Goal: Check status

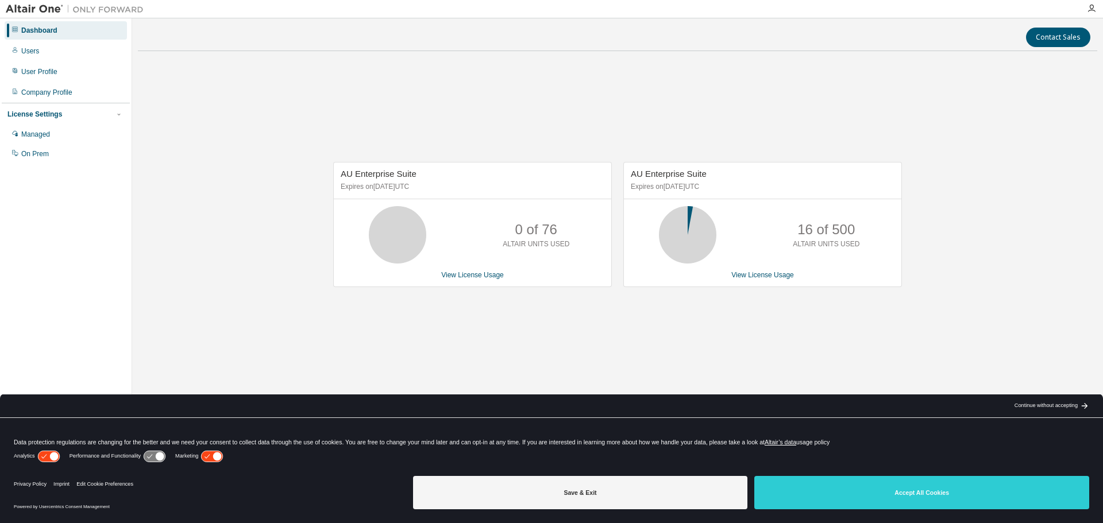
click at [794, 336] on div "AU Enterprise Suite Expires on [DATE] UTC 0 of 76 ALTAIR UNITS USED View Licens…" at bounding box center [617, 230] width 959 height 340
click at [766, 273] on link "View License Usage" at bounding box center [762, 275] width 63 height 8
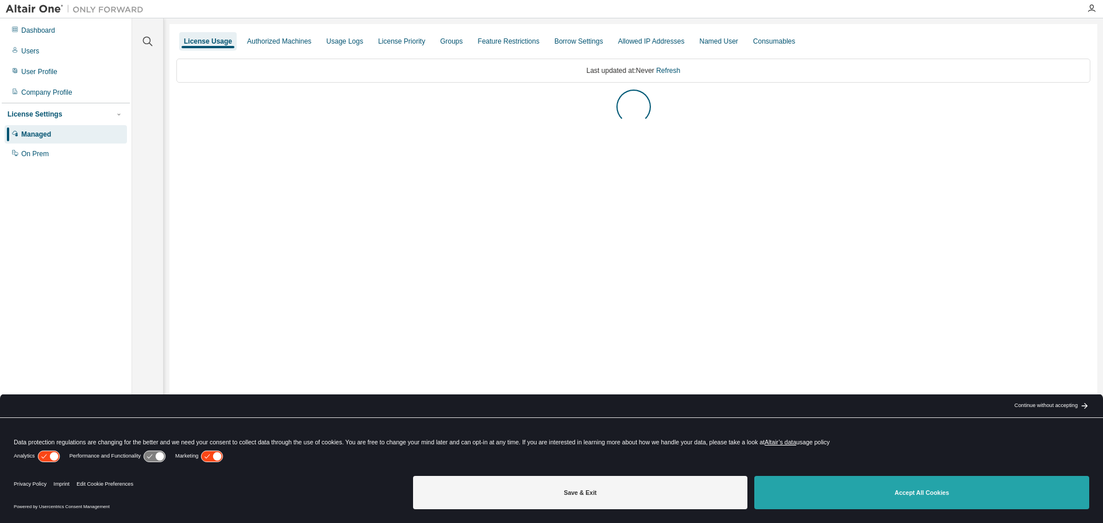
click at [835, 494] on button "Accept All Cookies" at bounding box center [921, 492] width 335 height 33
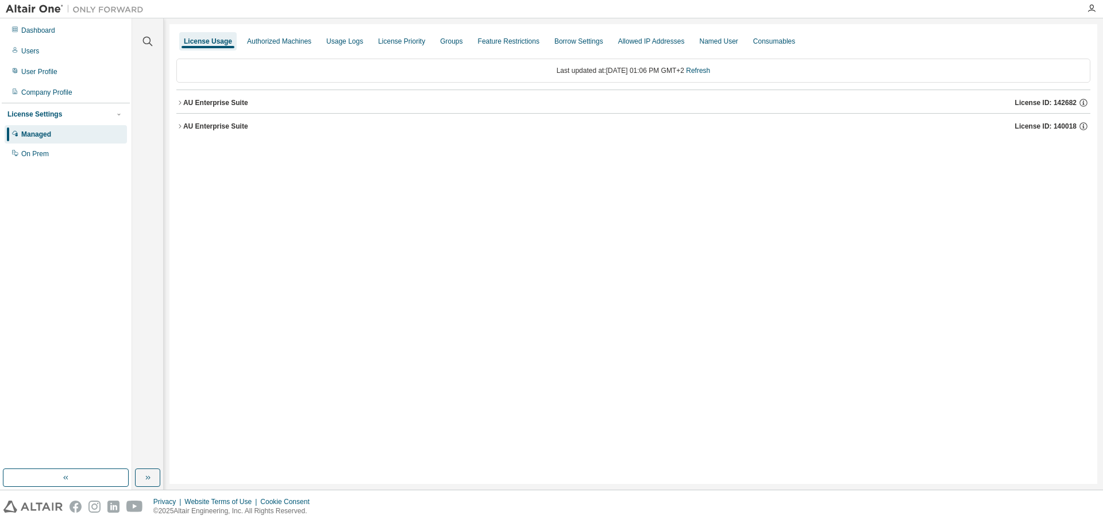
click at [180, 102] on icon "button" at bounding box center [180, 103] width 2 height 4
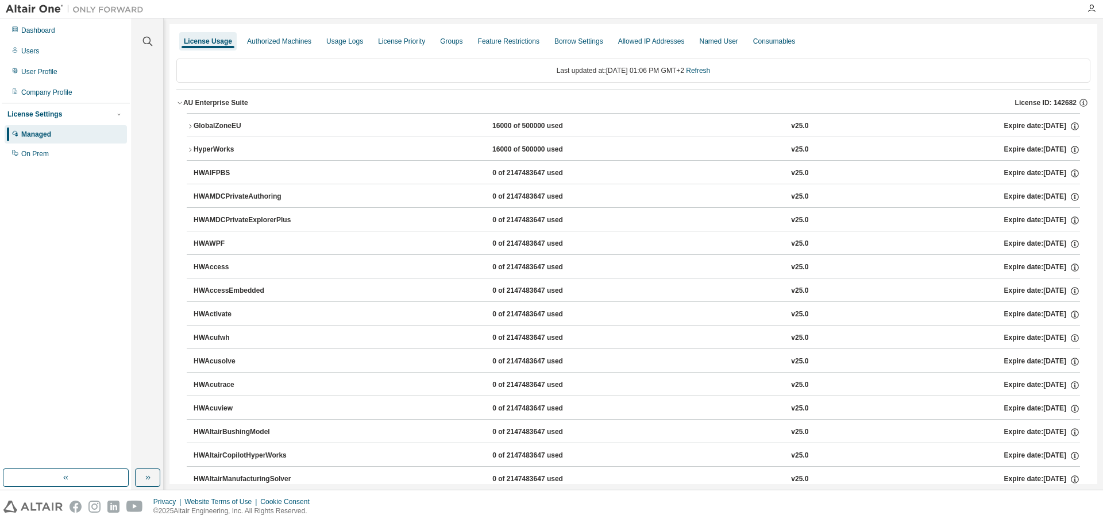
click at [191, 125] on icon "button" at bounding box center [190, 126] width 7 height 7
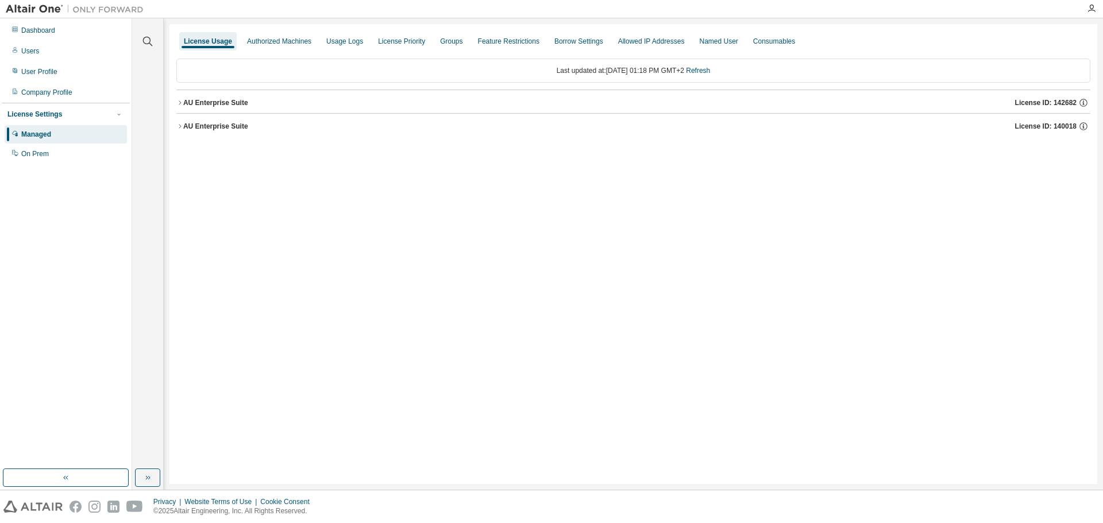
click at [181, 99] on button "AU Enterprise Suite License ID: 142682" at bounding box center [633, 102] width 914 height 25
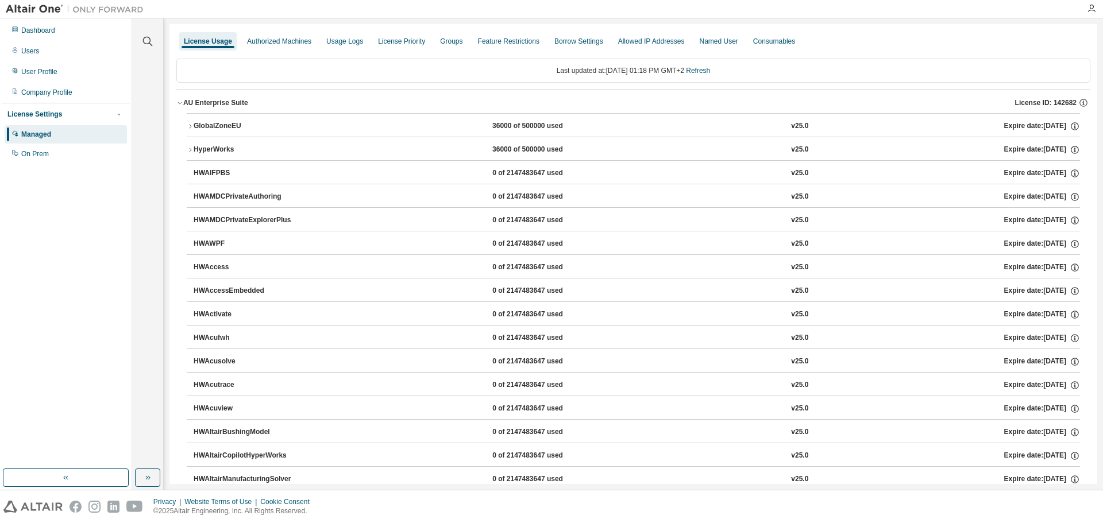
click at [189, 126] on icon "button" at bounding box center [190, 126] width 7 height 7
